Goal: Transaction & Acquisition: Purchase product/service

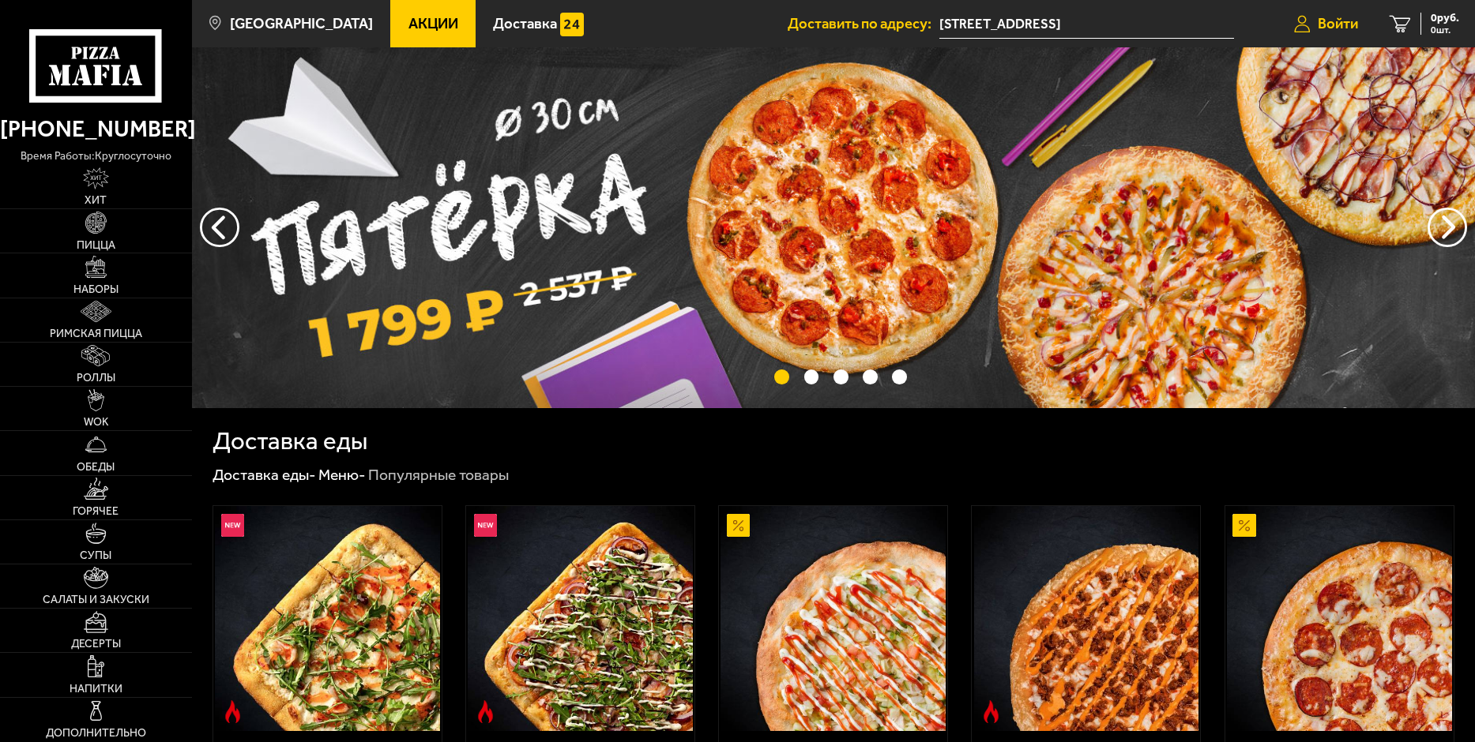
click at [1325, 17] on span "Войти" at bounding box center [1338, 24] width 40 height 15
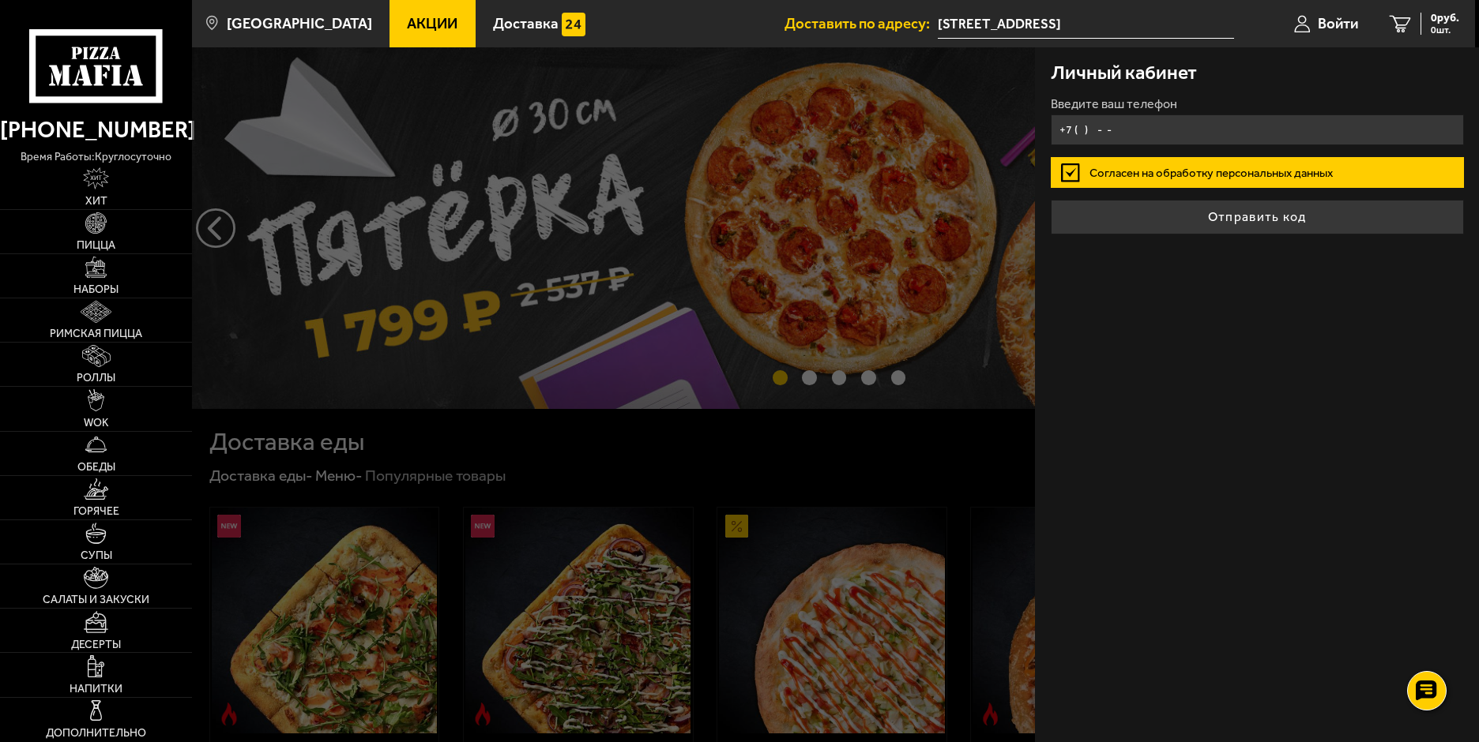
click at [1130, 137] on input "+7 ( ) - -" at bounding box center [1257, 130] width 413 height 31
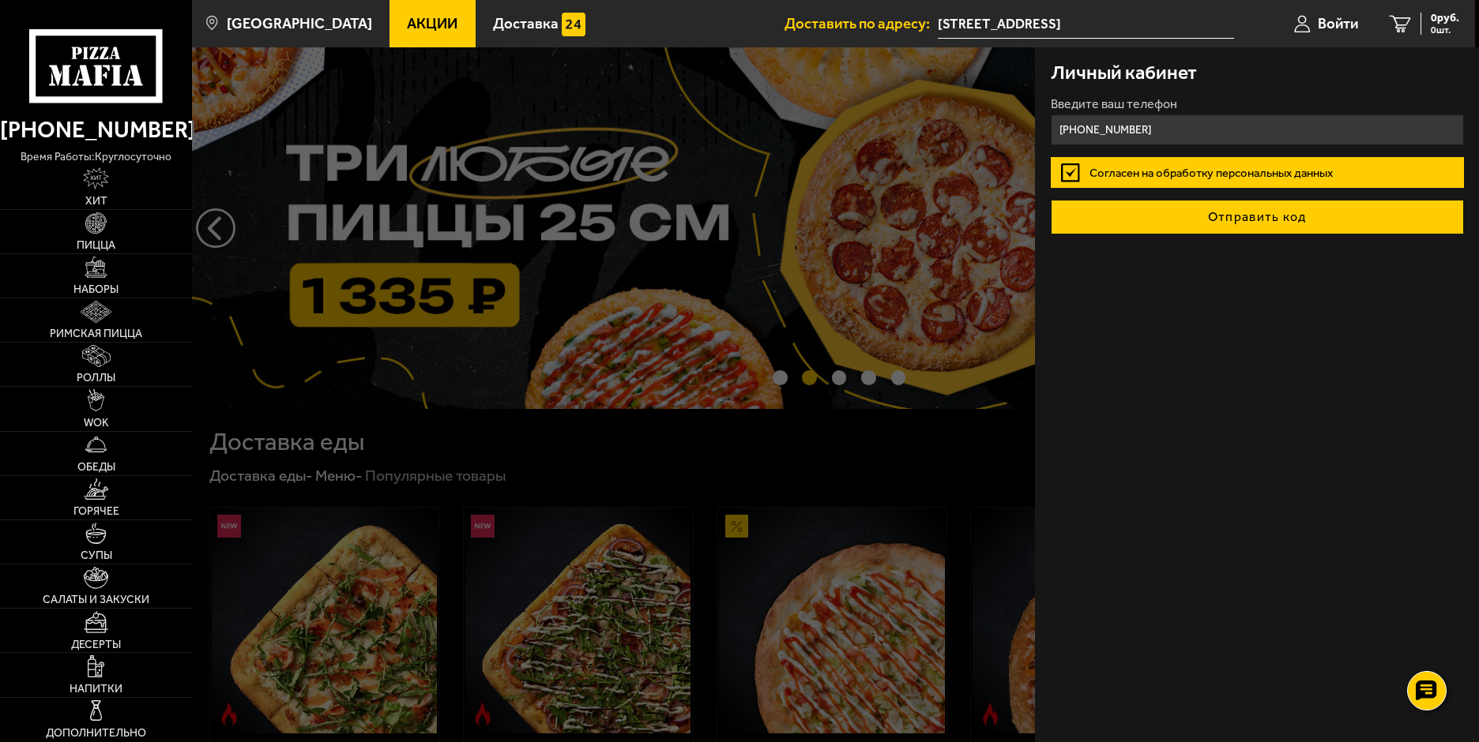
type input "[PHONE_NUMBER]"
click at [1240, 224] on button "Отправить код" at bounding box center [1257, 217] width 413 height 35
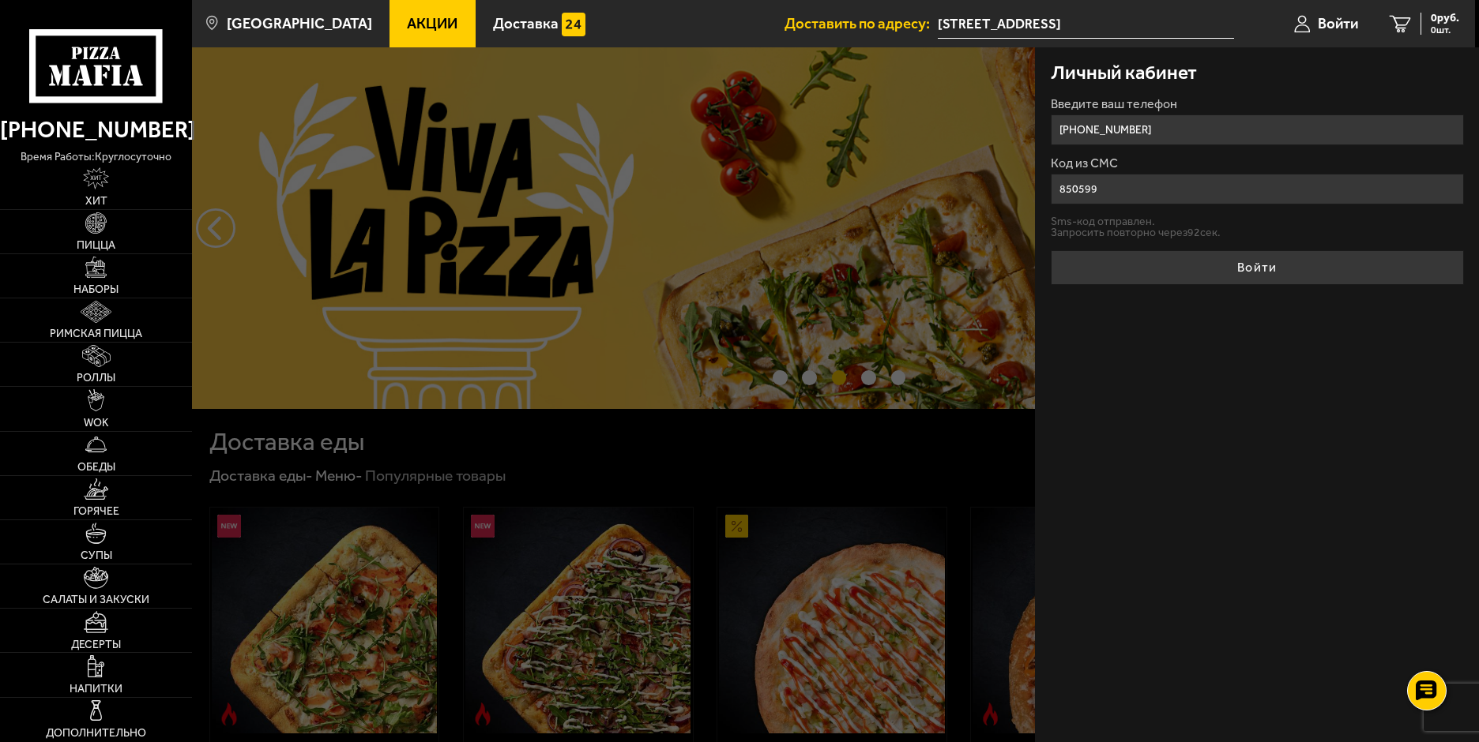
type input "850599"
click at [1051, 250] on button "Войти" at bounding box center [1257, 267] width 413 height 35
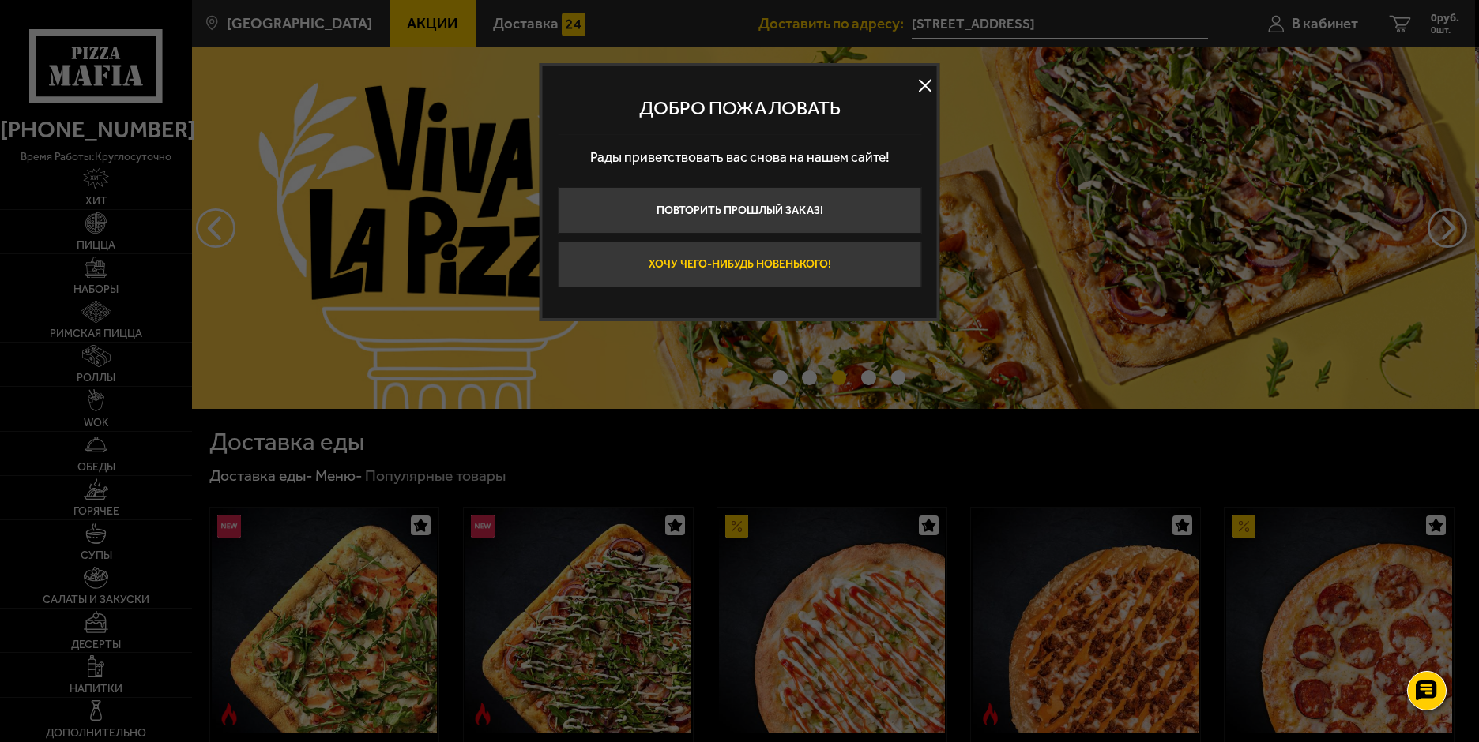
click at [831, 275] on button "Хочу чего-нибудь новенького!" at bounding box center [739, 265] width 363 height 47
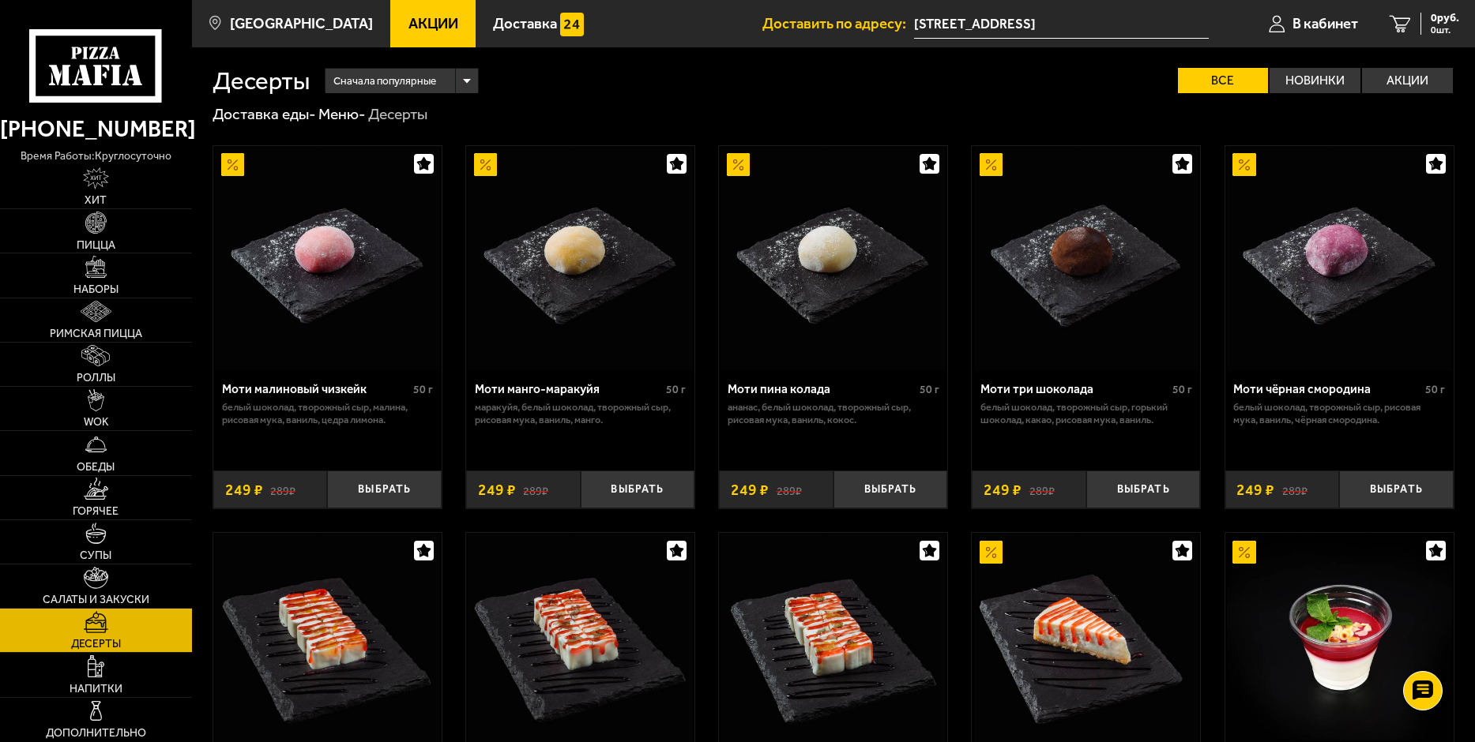
click at [408, 30] on span "Акции" at bounding box center [433, 24] width 50 height 15
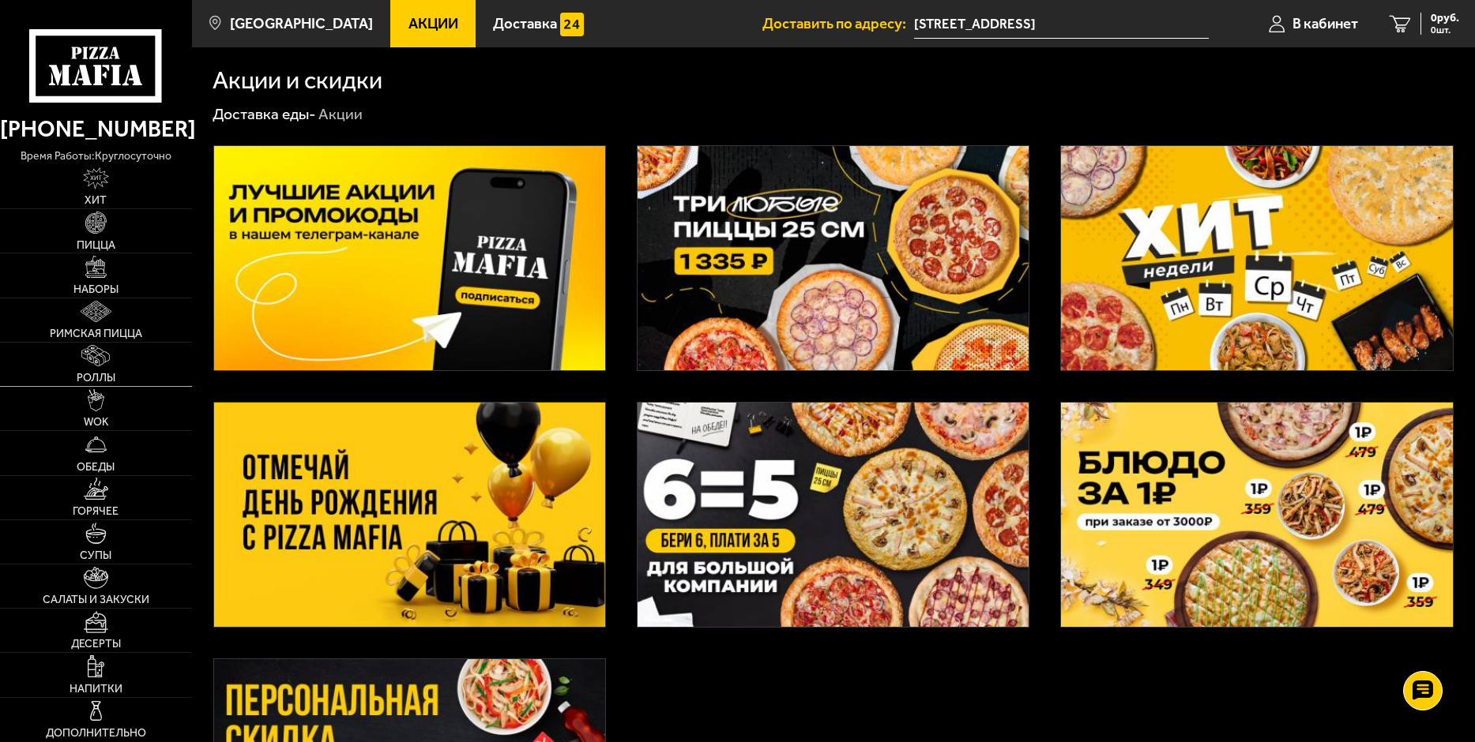
click at [133, 367] on link "Роллы" at bounding box center [96, 364] width 192 height 43
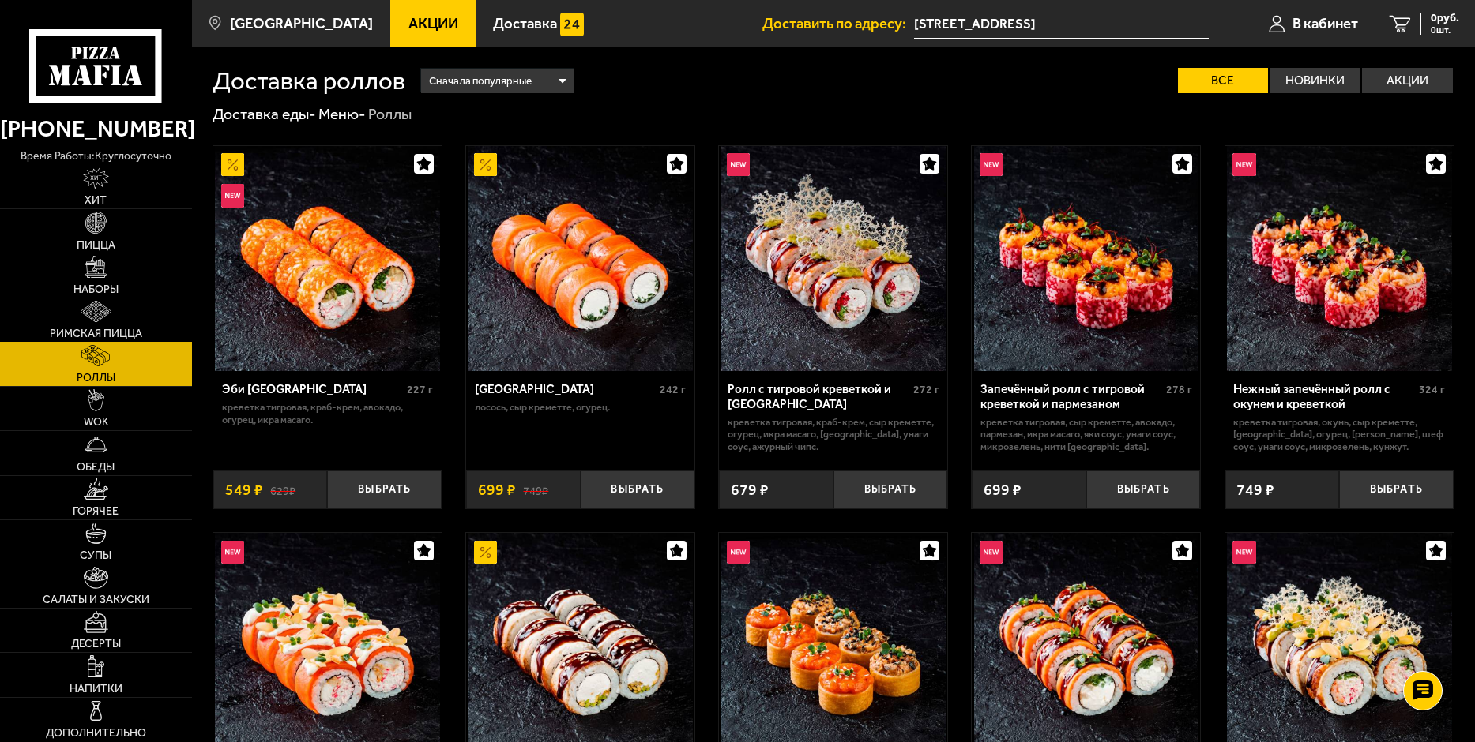
click at [69, 313] on link "Римская пицца" at bounding box center [96, 320] width 192 height 43
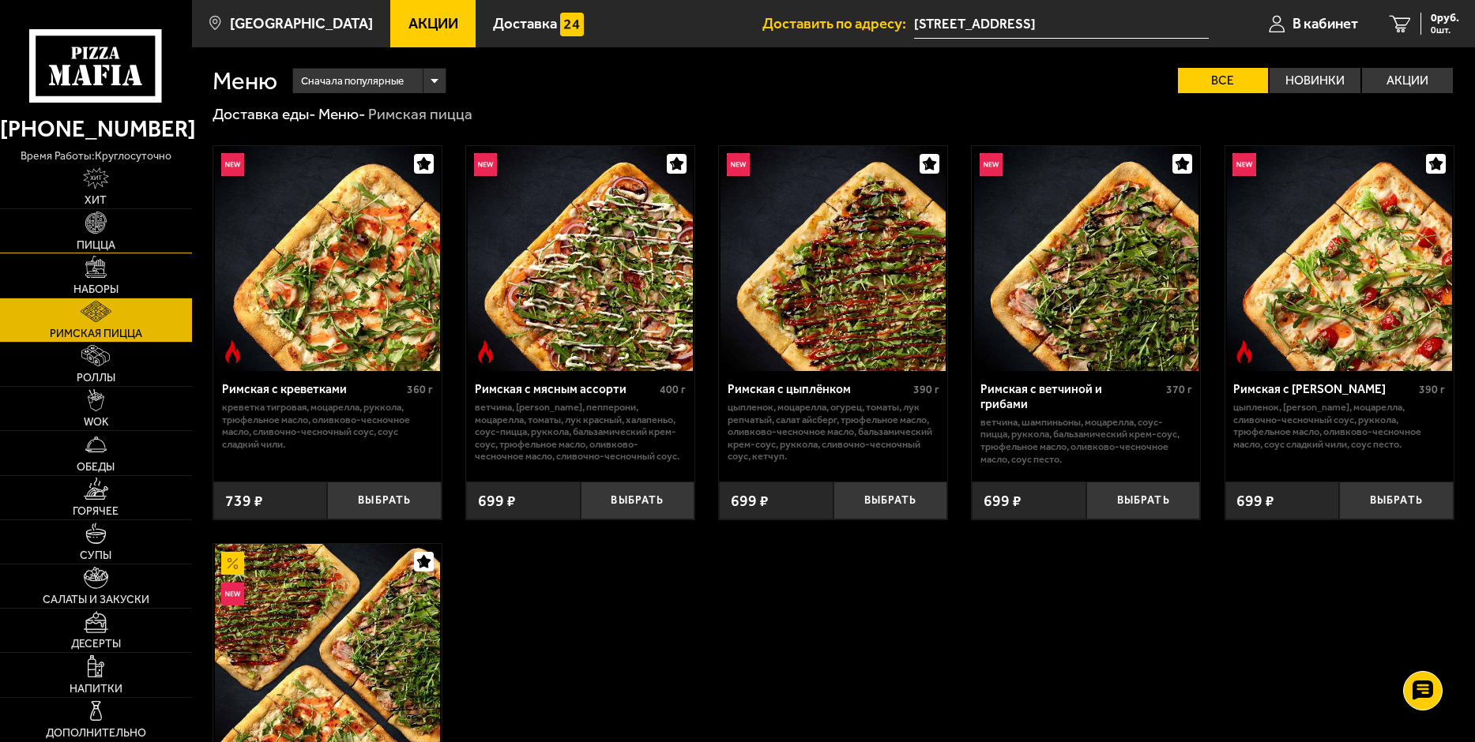
click at [102, 231] on img at bounding box center [96, 223] width 22 height 22
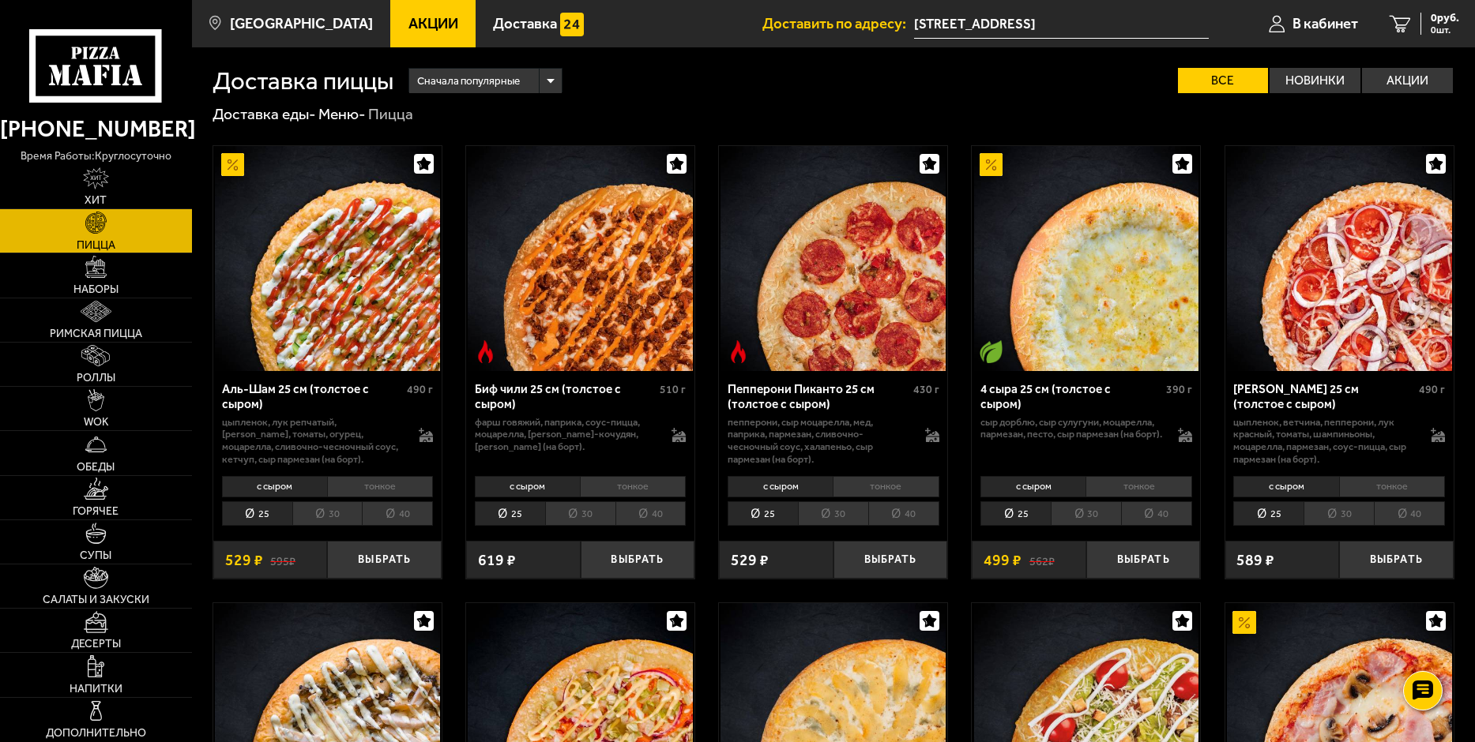
drag, startPoint x: 101, startPoint y: 183, endPoint x: 160, endPoint y: 250, distance: 89.5
click at [102, 183] on img at bounding box center [96, 178] width 26 height 22
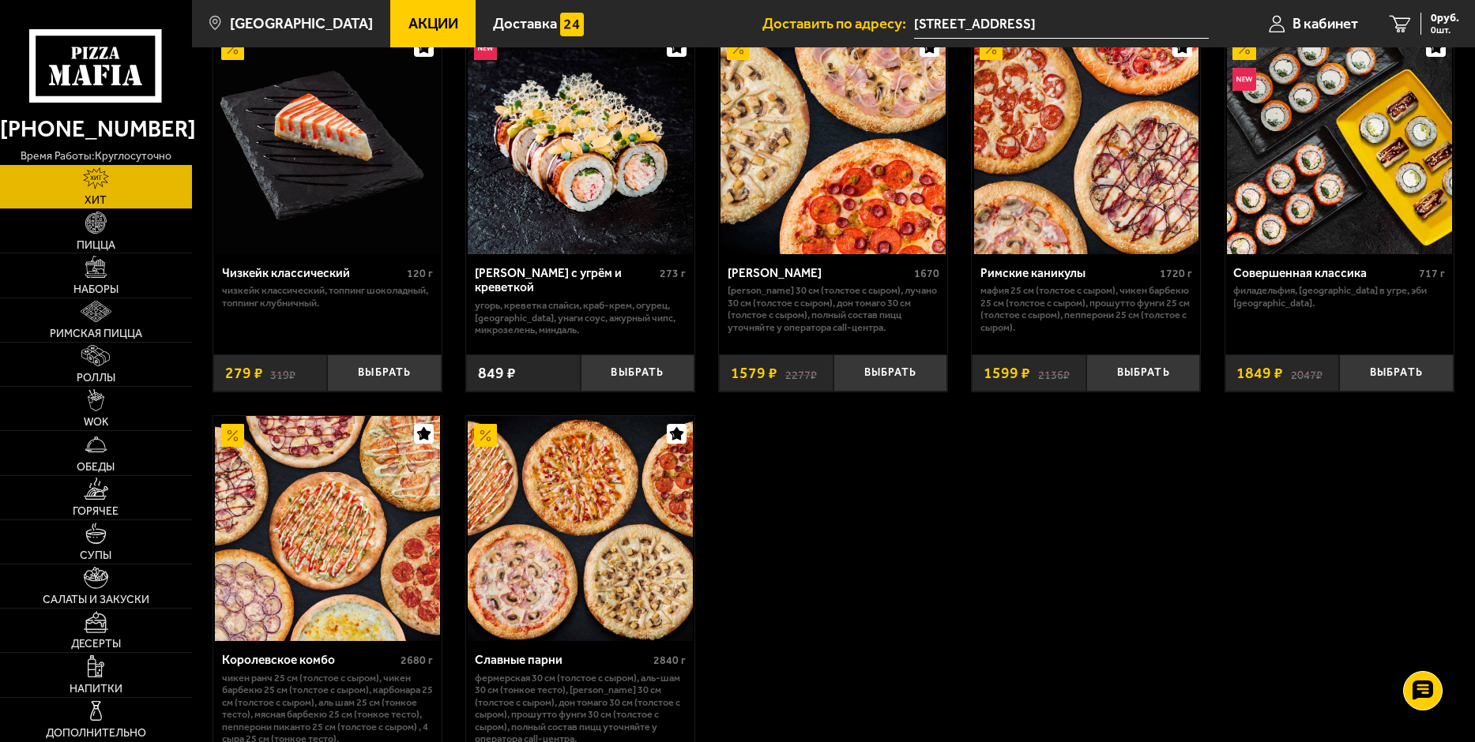
scroll to position [1027, 0]
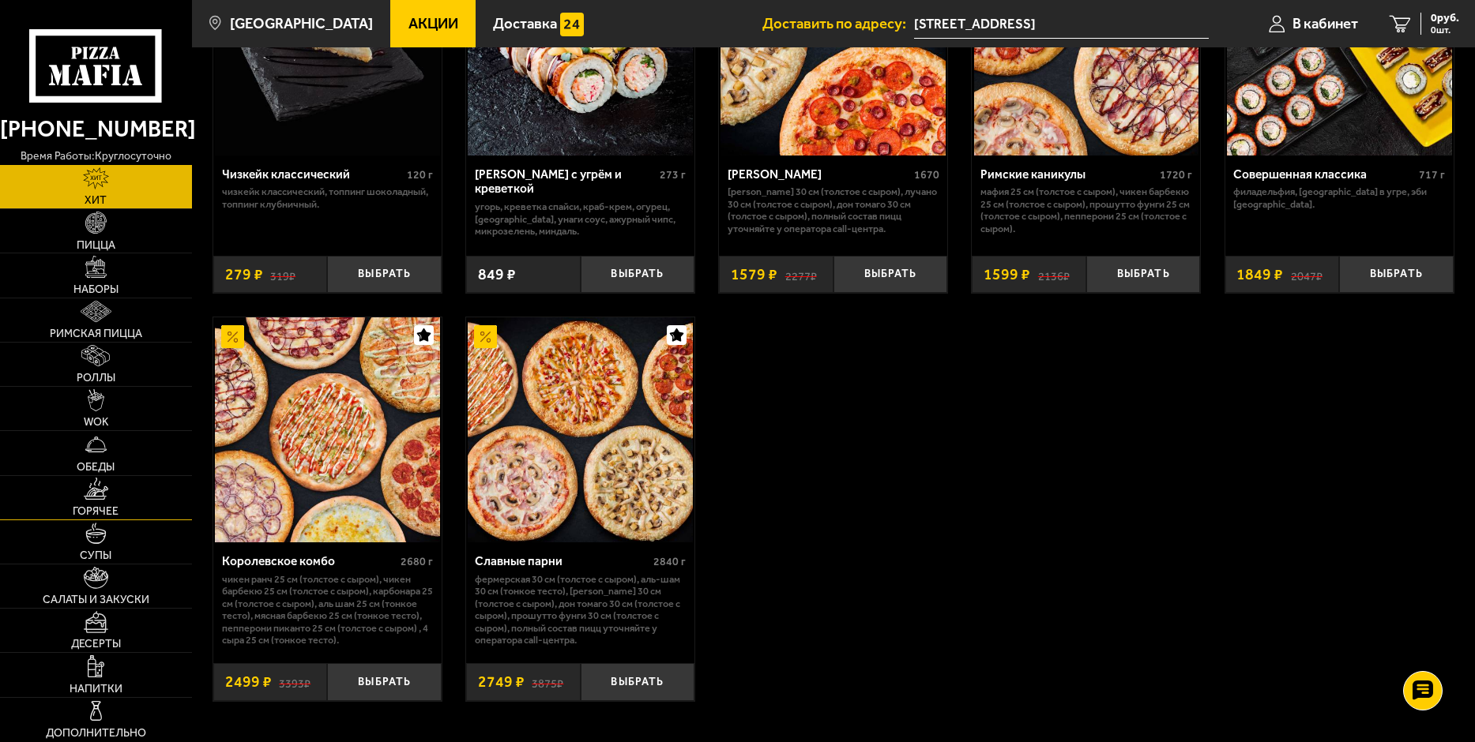
click at [111, 490] on link "Горячее" at bounding box center [96, 497] width 192 height 43
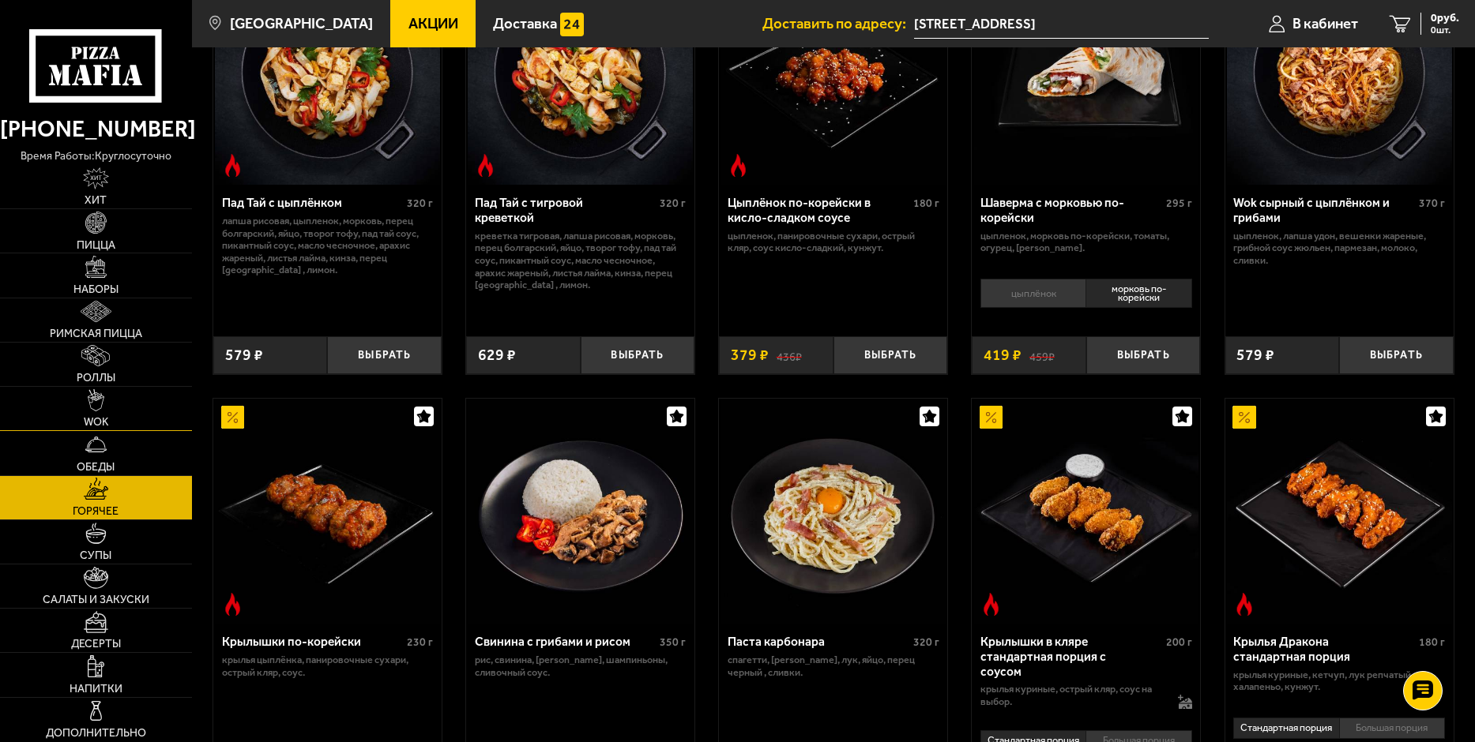
scroll to position [158, 0]
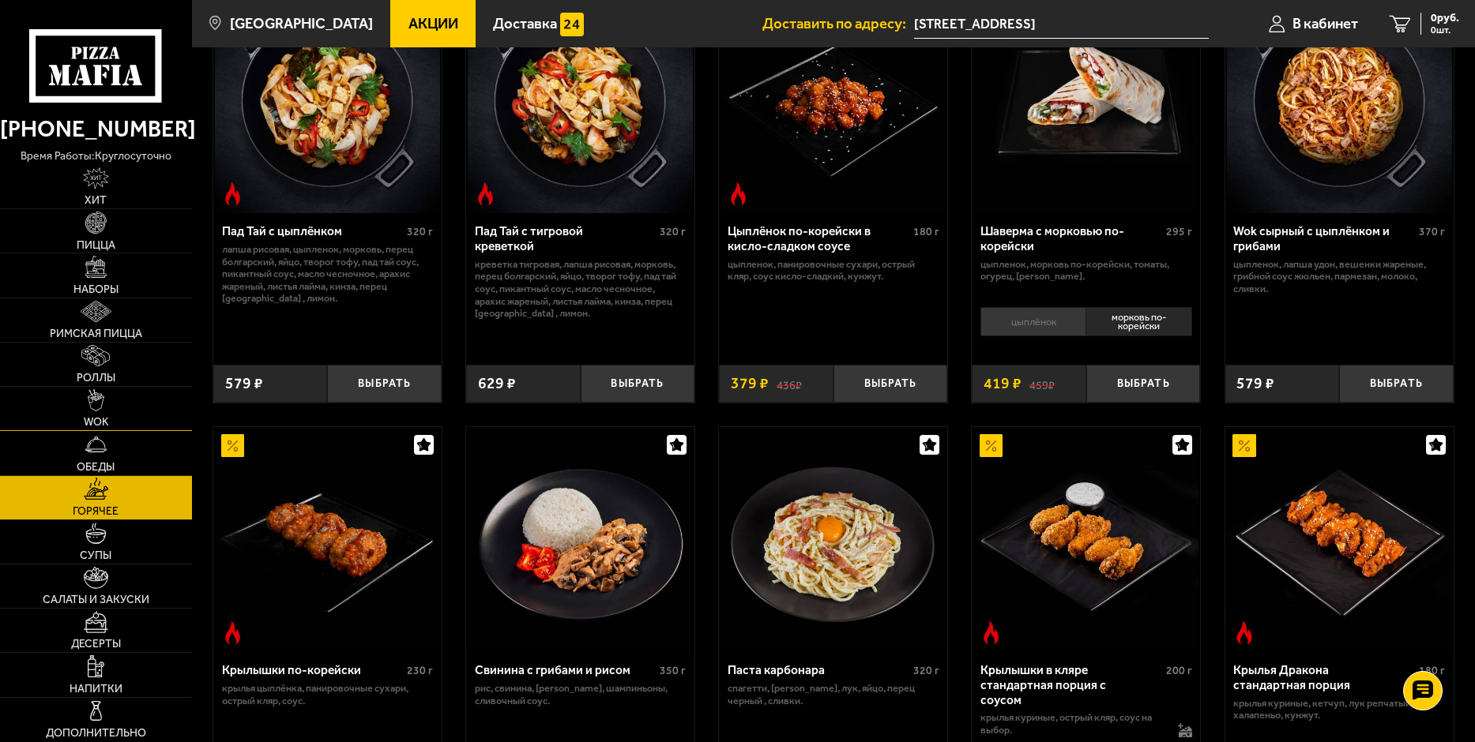
click at [99, 406] on img at bounding box center [96, 400] width 17 height 22
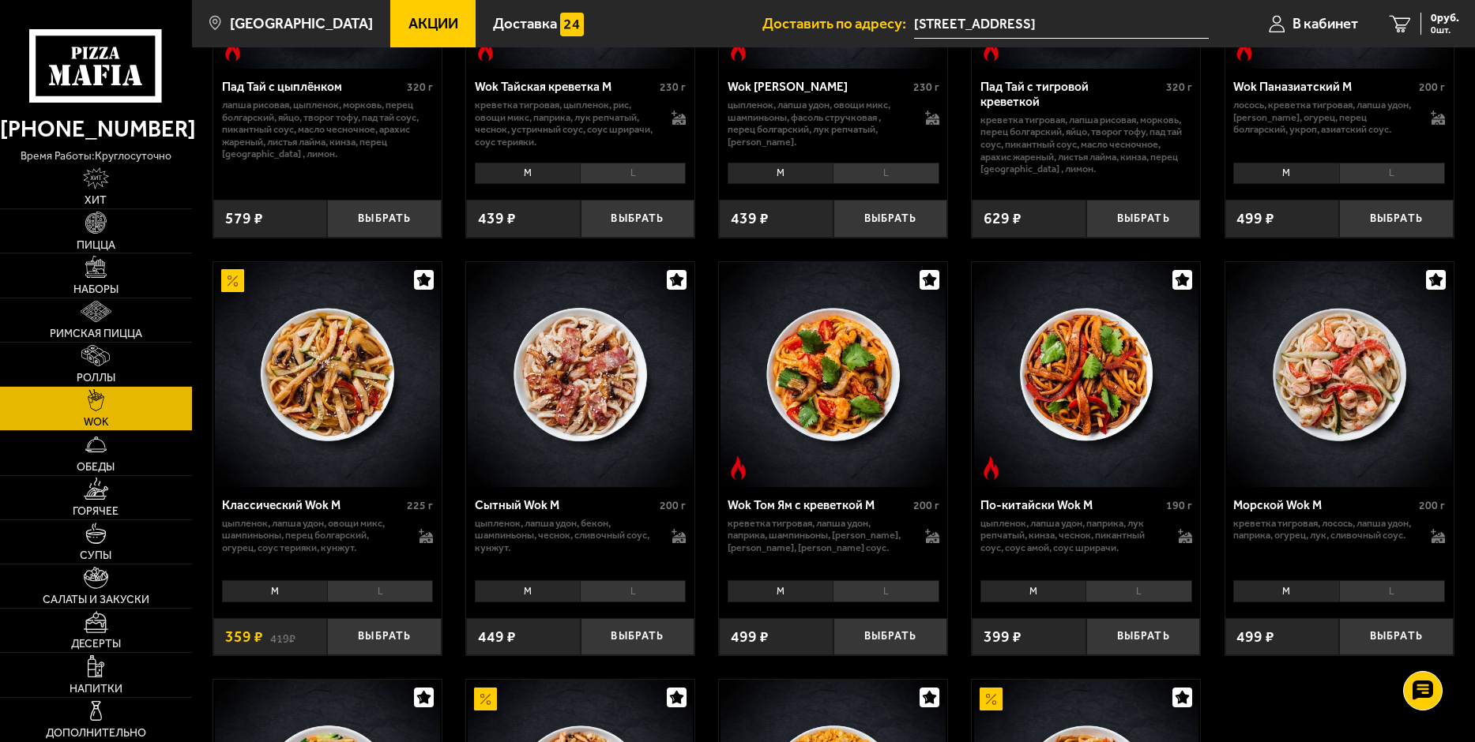
scroll to position [316, 0]
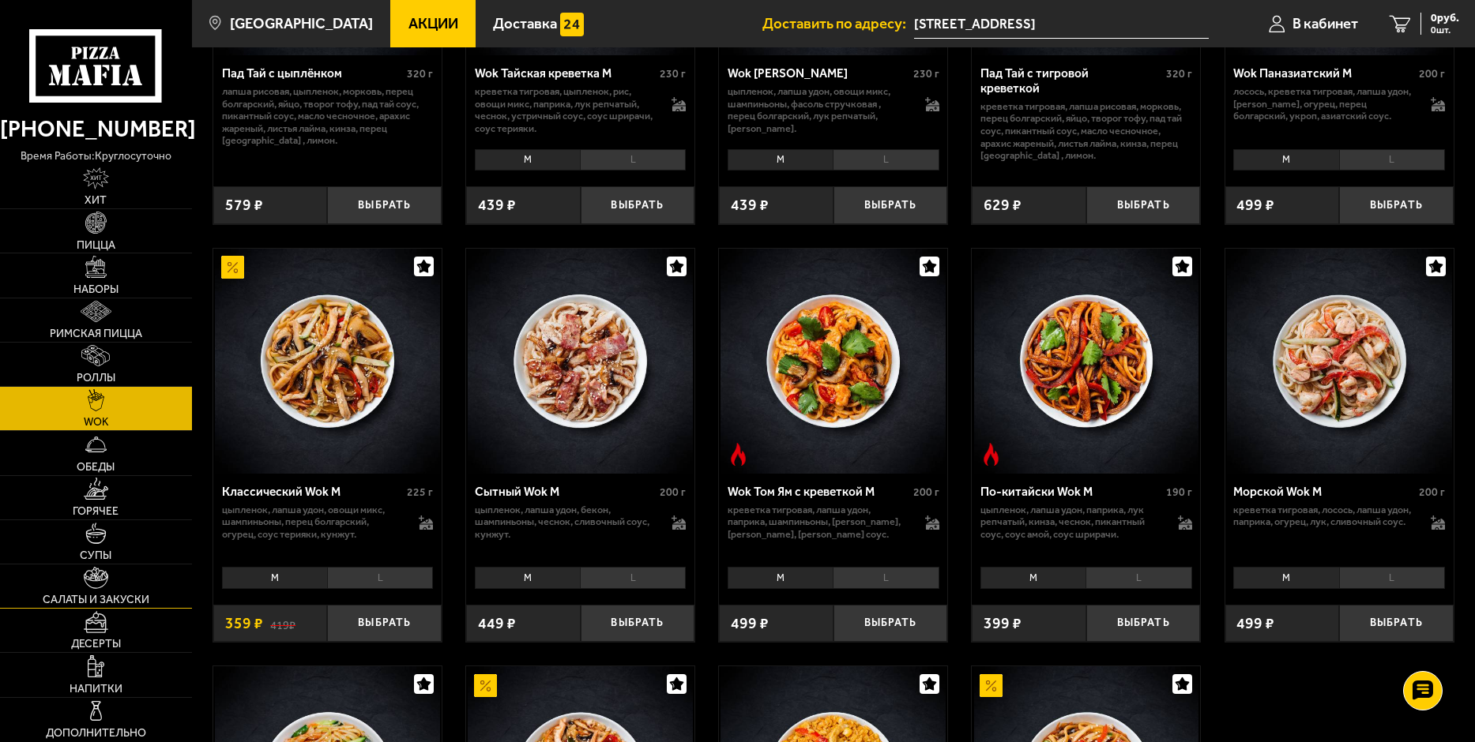
click at [110, 579] on link "Салаты и закуски" at bounding box center [96, 586] width 192 height 43
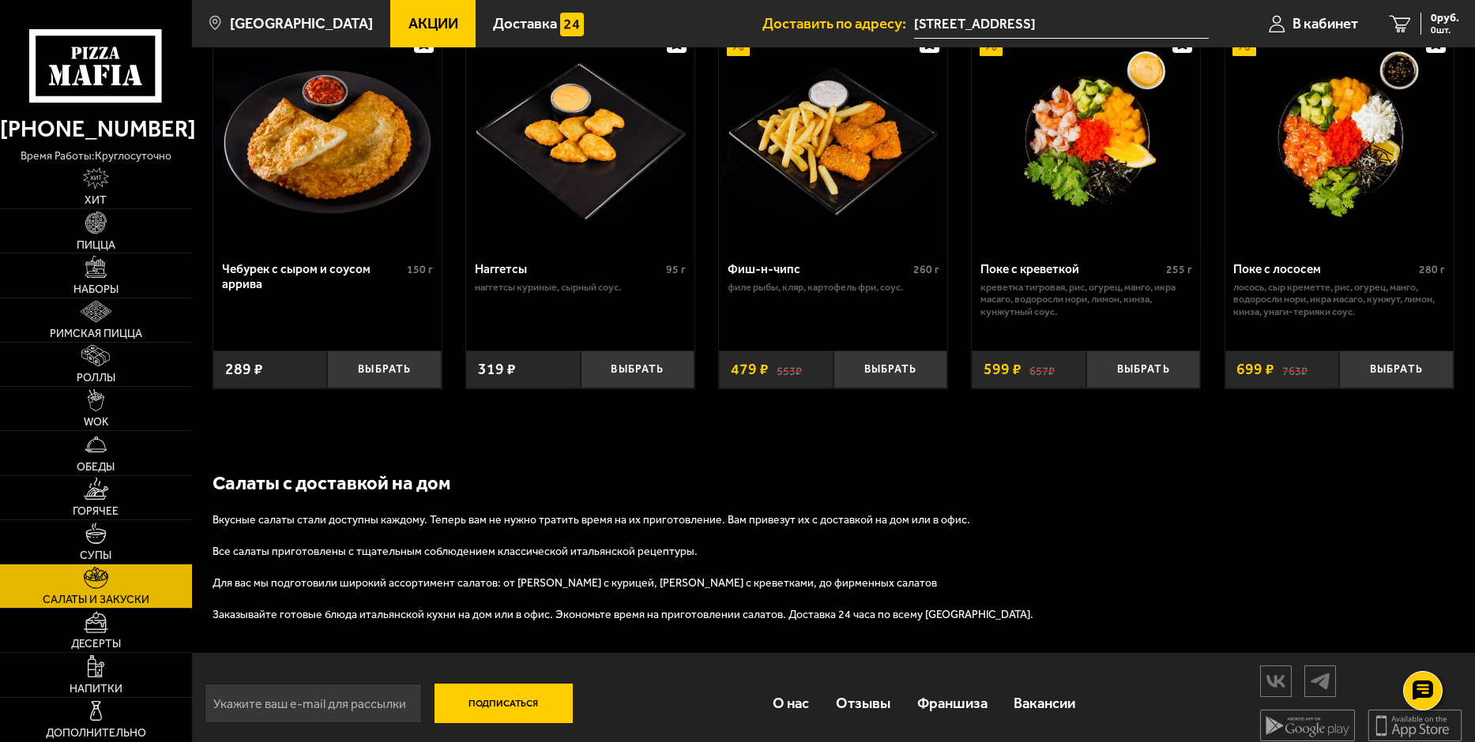
scroll to position [999, 0]
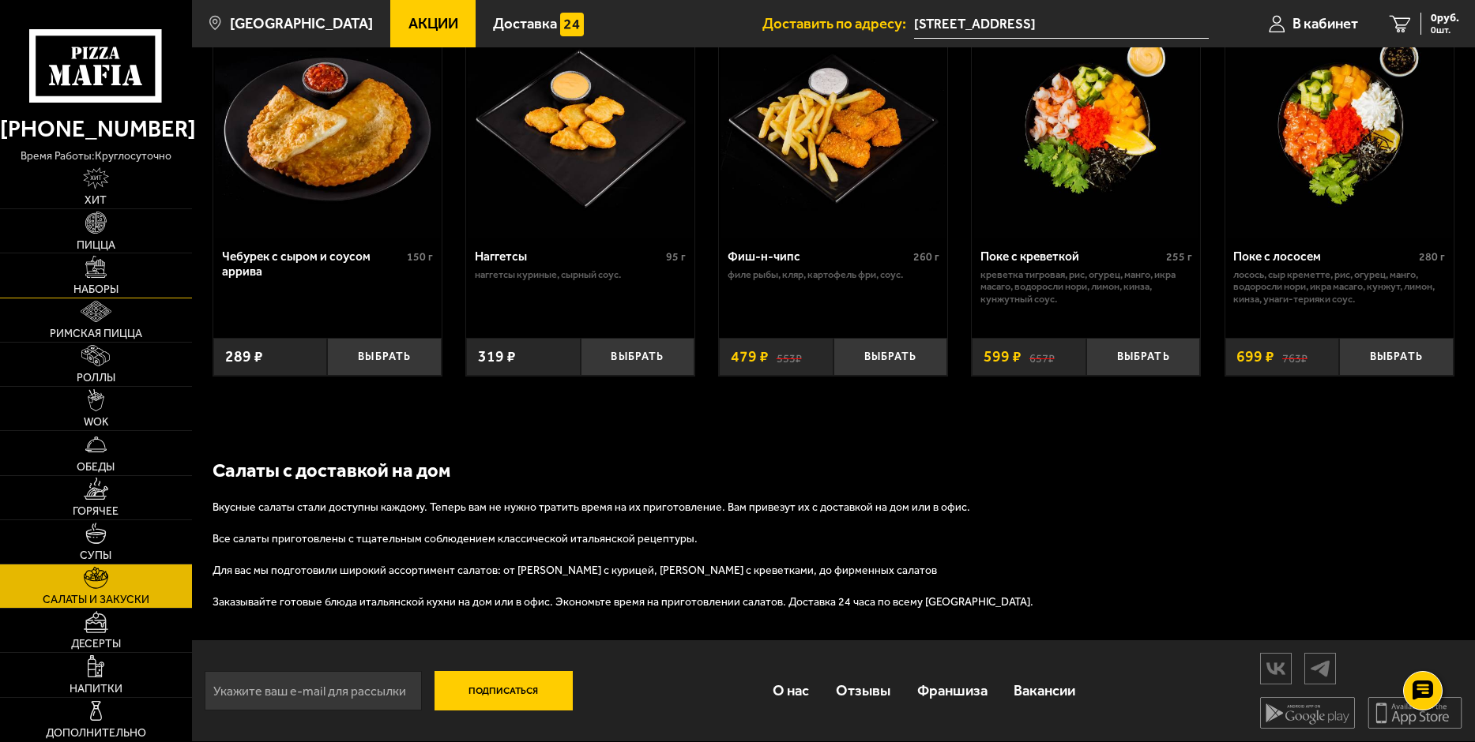
click at [92, 276] on img at bounding box center [96, 267] width 22 height 22
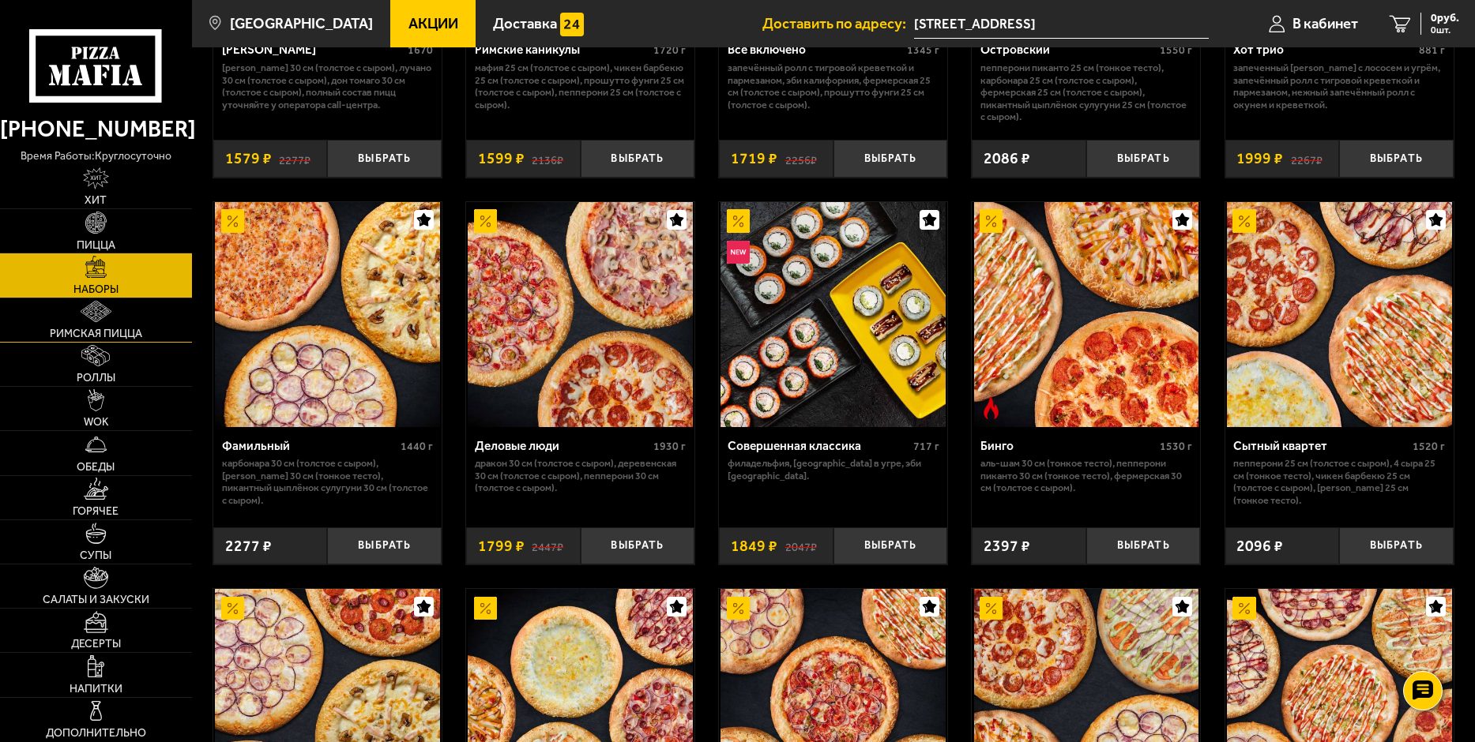
scroll to position [1501, 0]
click at [408, 19] on span "Акции" at bounding box center [433, 24] width 50 height 15
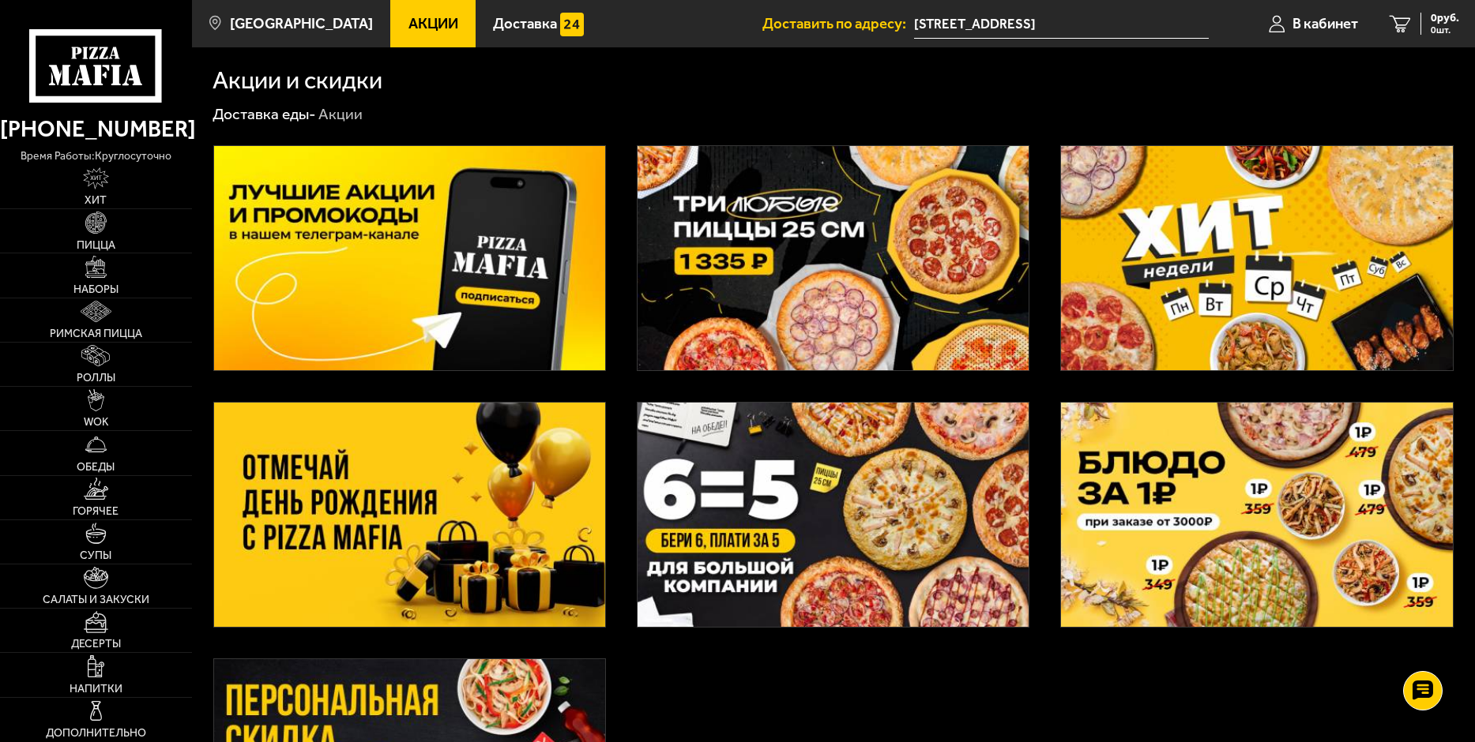
click at [420, 279] on img at bounding box center [409, 258] width 391 height 224
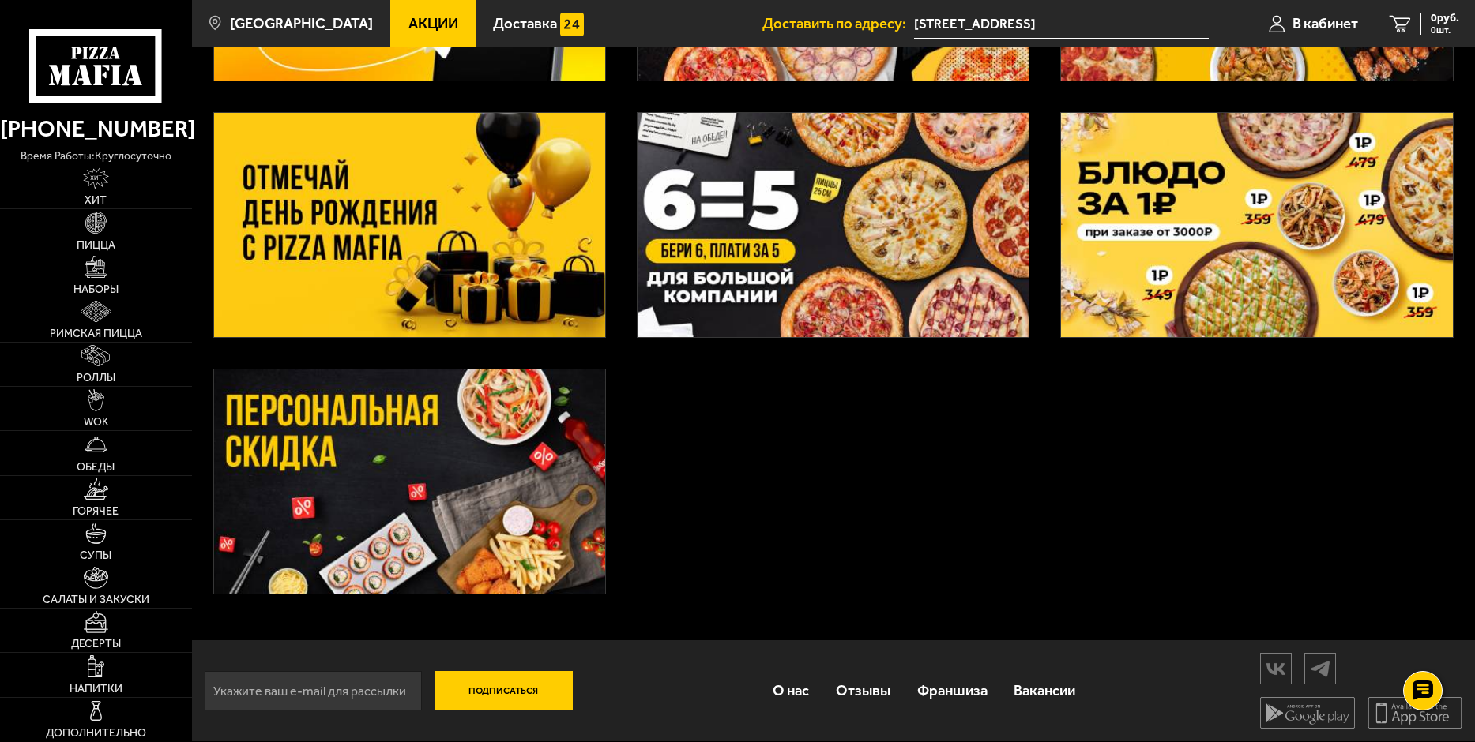
scroll to position [292, 0]
click at [98, 715] on img at bounding box center [96, 712] width 22 height 22
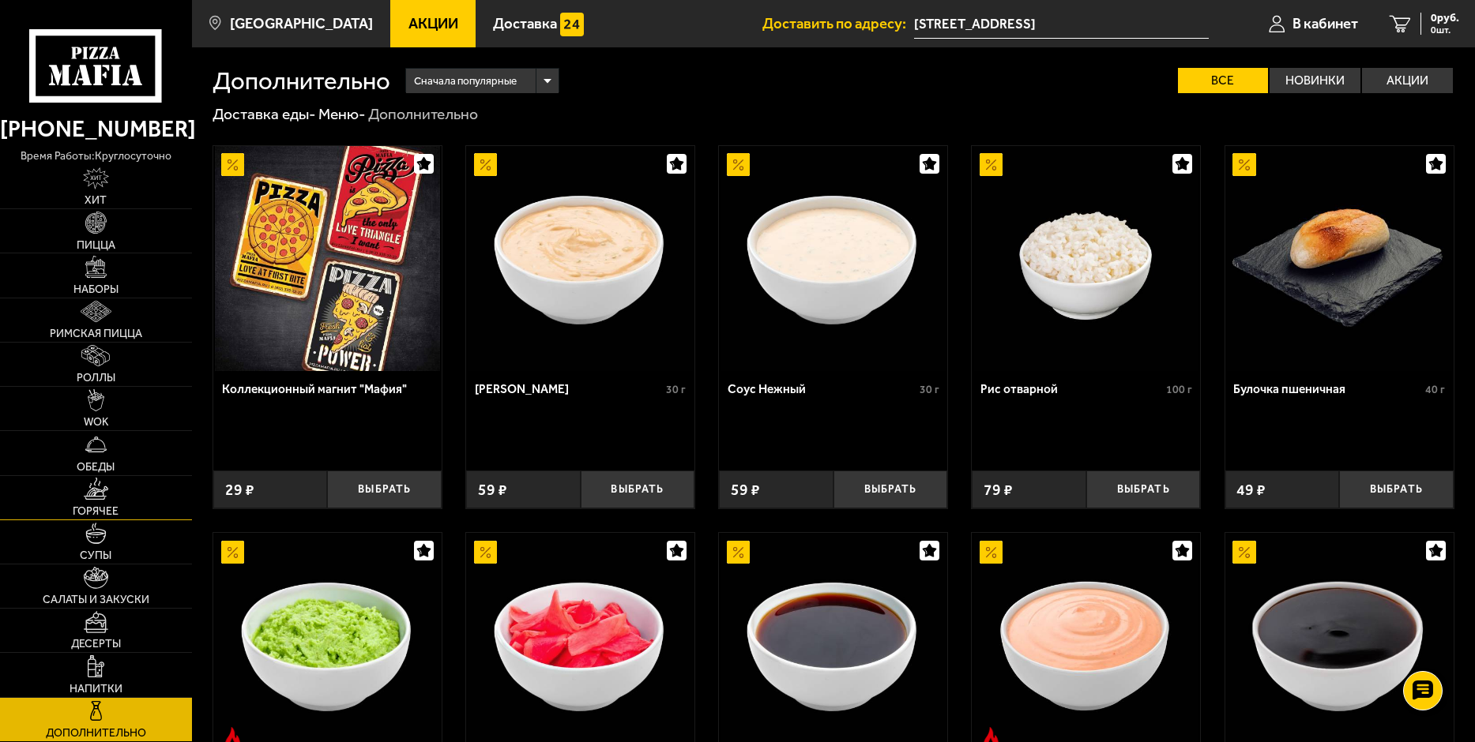
drag, startPoint x: 92, startPoint y: 489, endPoint x: 160, endPoint y: 491, distance: 67.2
click at [92, 490] on img at bounding box center [96, 489] width 24 height 22
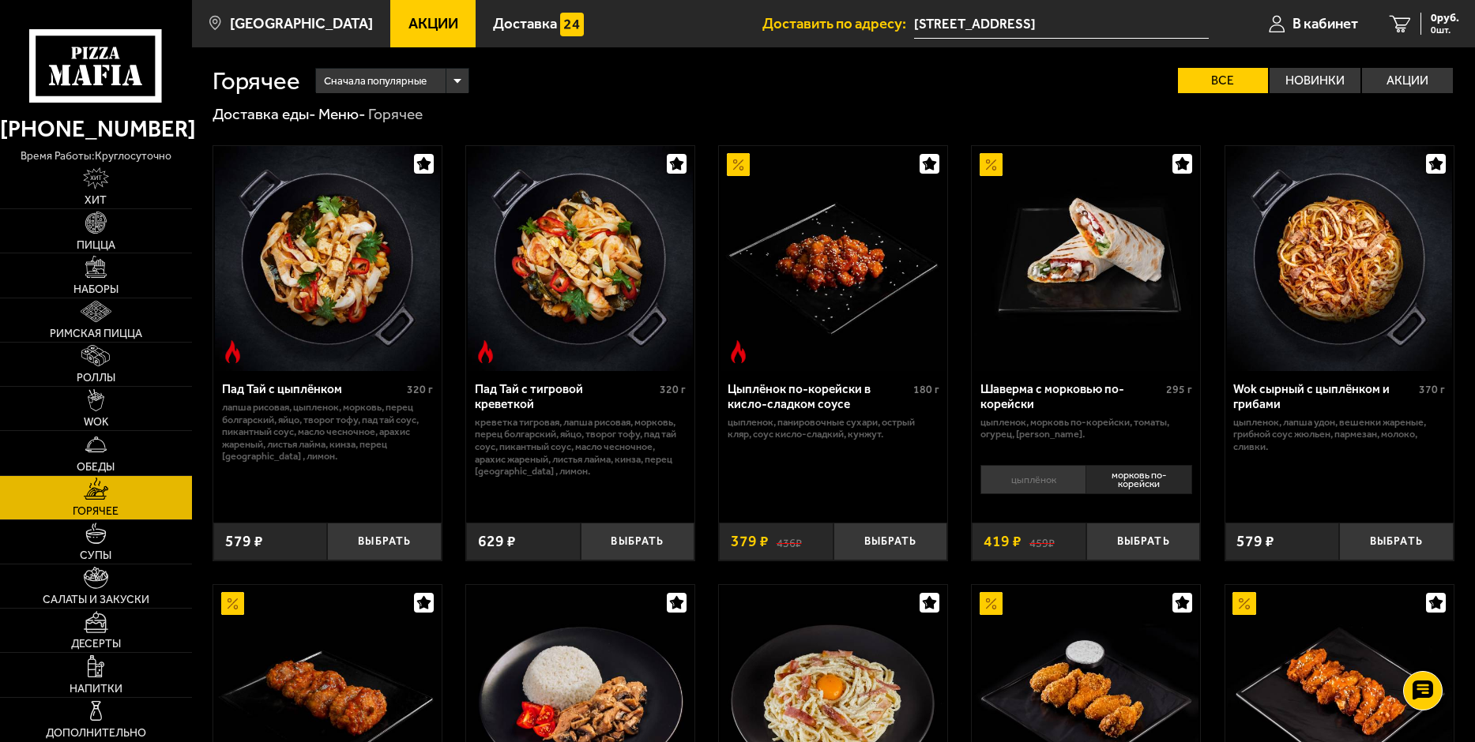
scroll to position [79, 0]
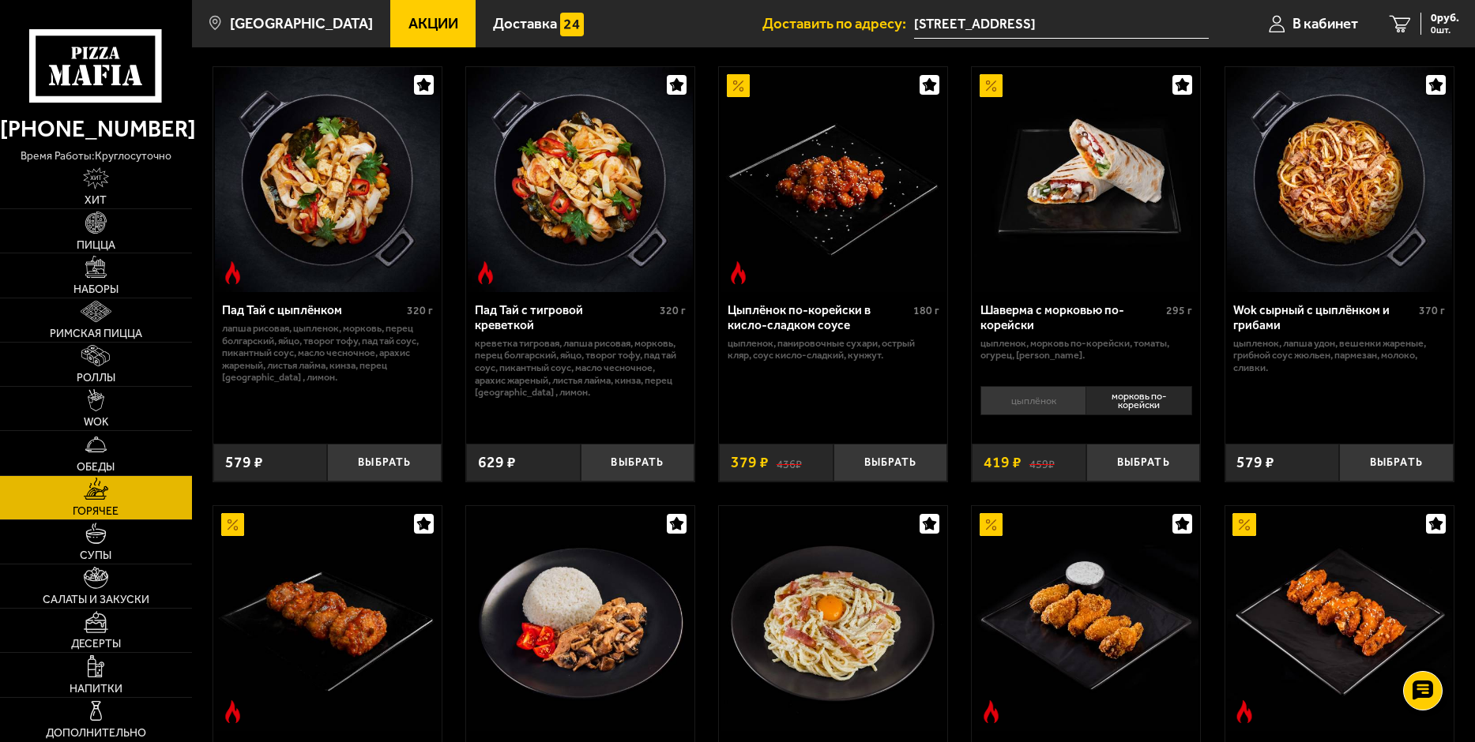
click at [785, 317] on div "Цыплёнок по-корейски в кисло-сладком соусе" at bounding box center [818, 317] width 182 height 29
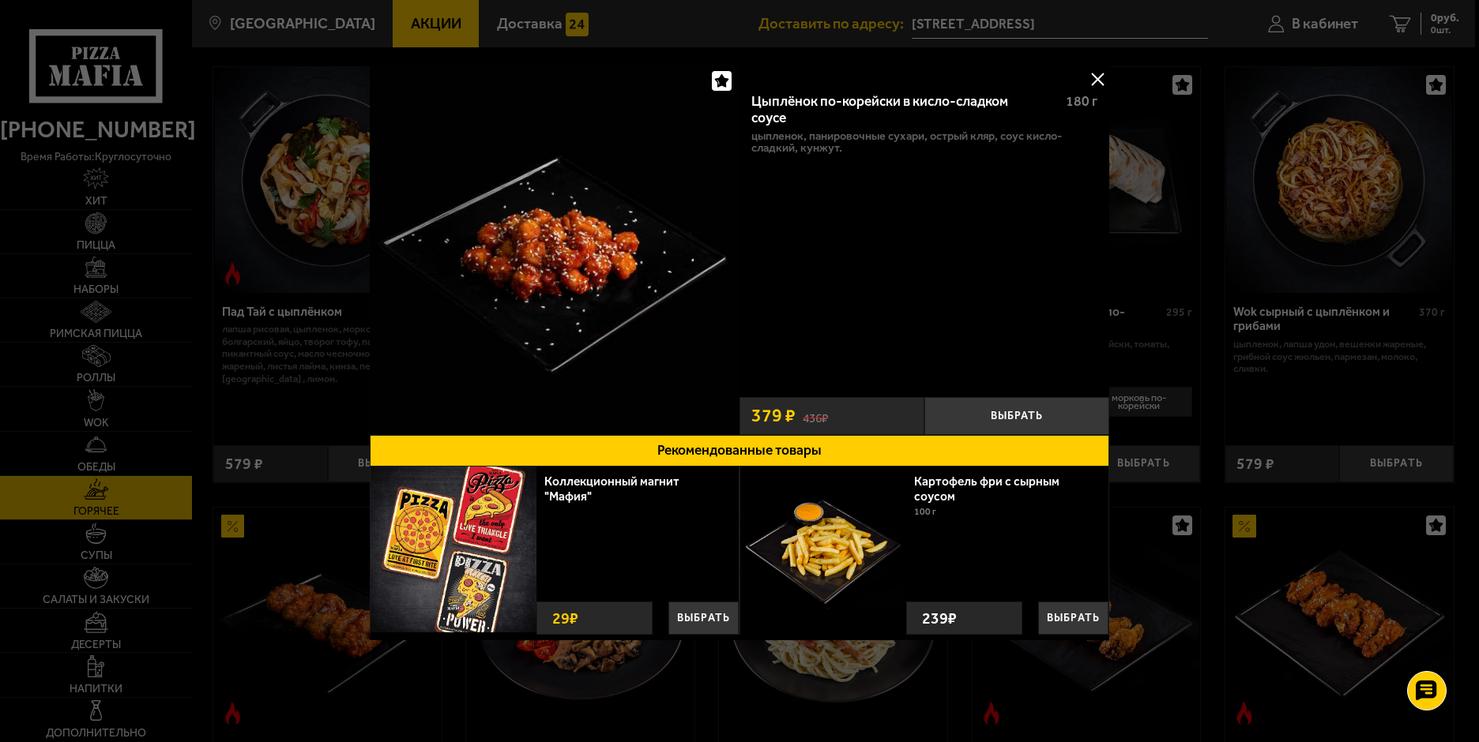
click at [1100, 79] on button at bounding box center [1097, 79] width 24 height 24
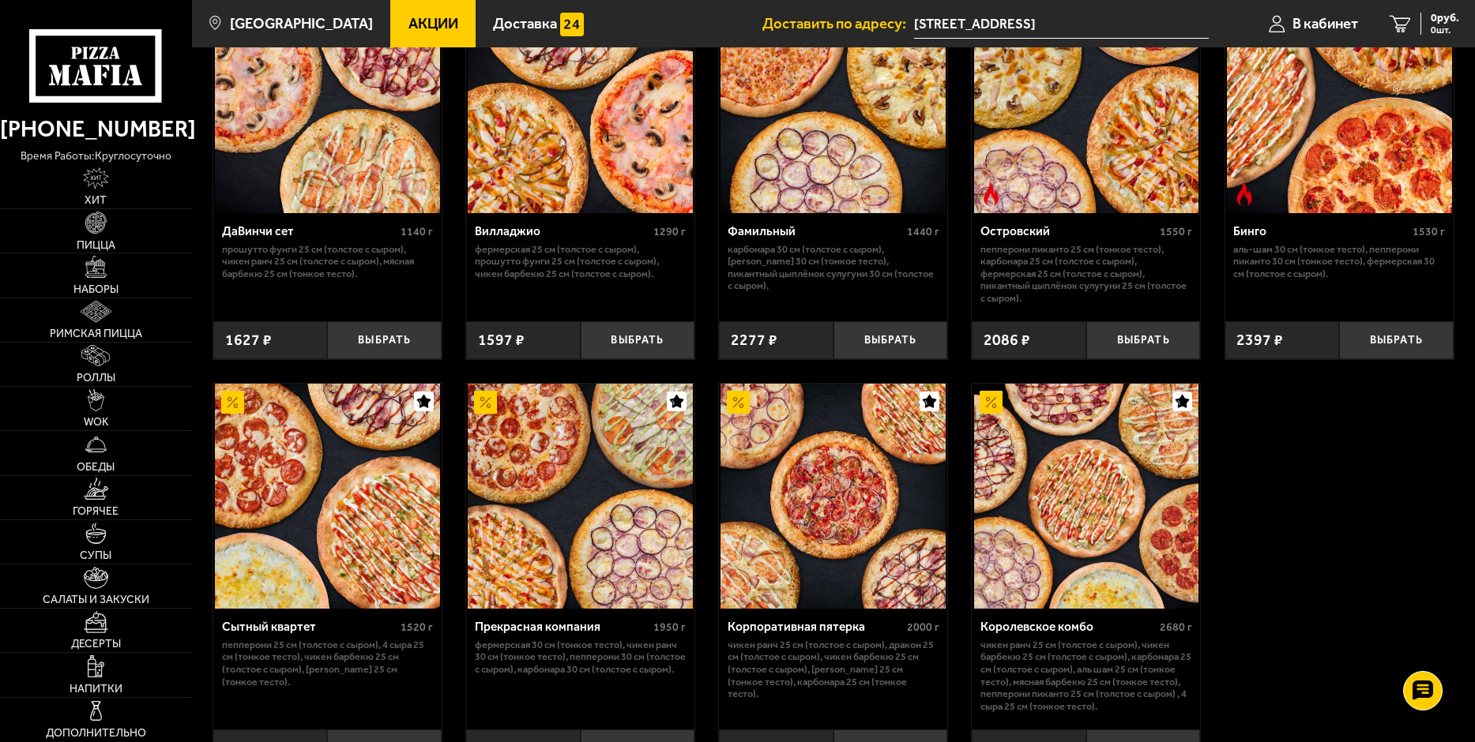
scroll to position [1264, 0]
